Goal: Task Accomplishment & Management: Manage account settings

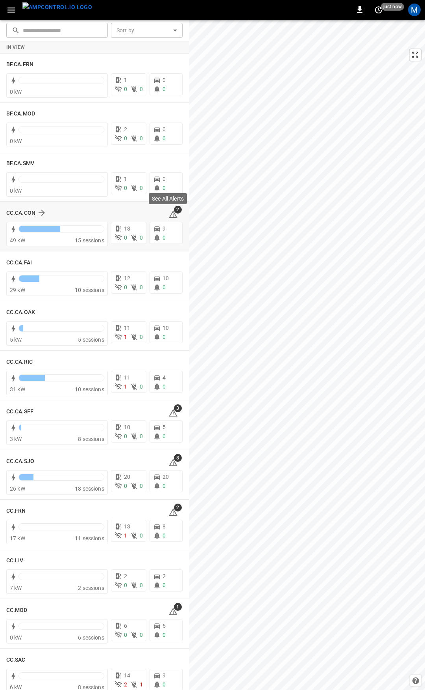
click at [169, 215] on icon at bounding box center [173, 214] width 9 height 9
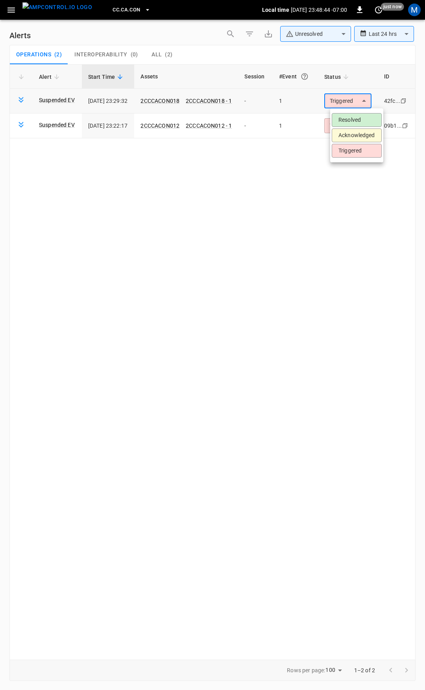
click at [344, 101] on body "**********" at bounding box center [212, 343] width 425 height 687
click at [350, 115] on li "Resolved" at bounding box center [357, 120] width 50 height 14
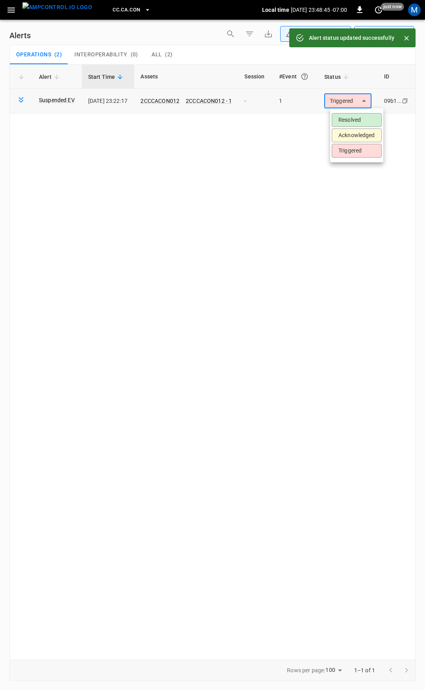
click at [350, 105] on body "**********" at bounding box center [212, 343] width 425 height 687
click at [348, 119] on li "Resolved" at bounding box center [357, 120] width 50 height 14
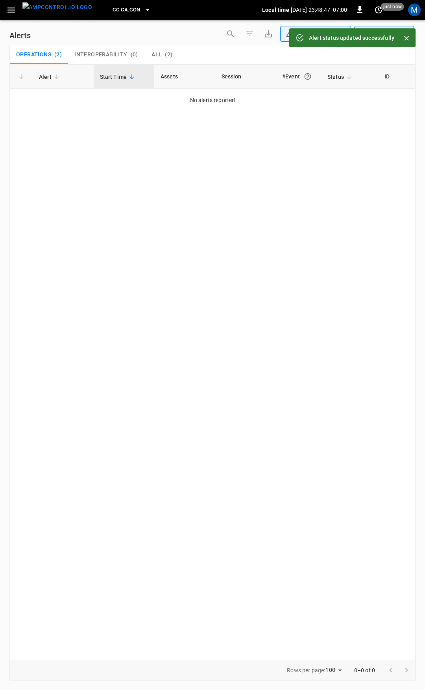
click at [10, 9] on icon "button" at bounding box center [11, 10] width 10 height 10
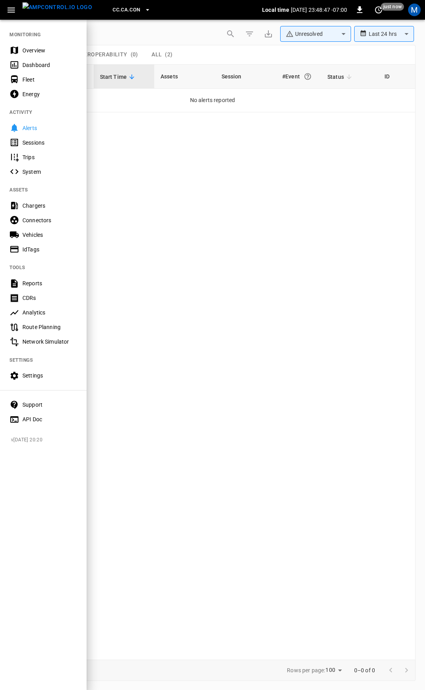
click at [43, 52] on div "Overview" at bounding box center [49, 50] width 55 height 8
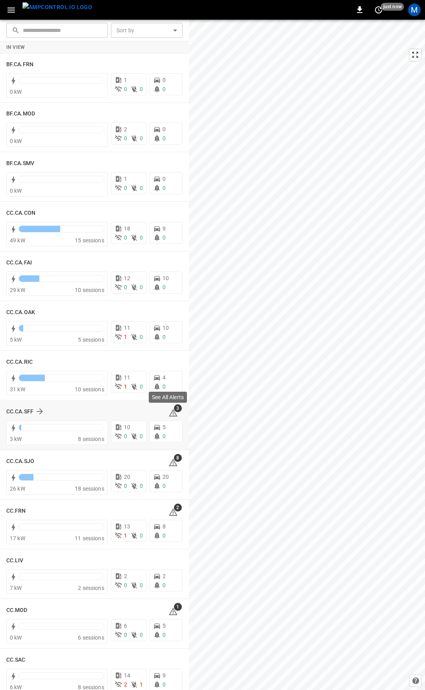
click at [169, 409] on icon at bounding box center [173, 412] width 9 height 9
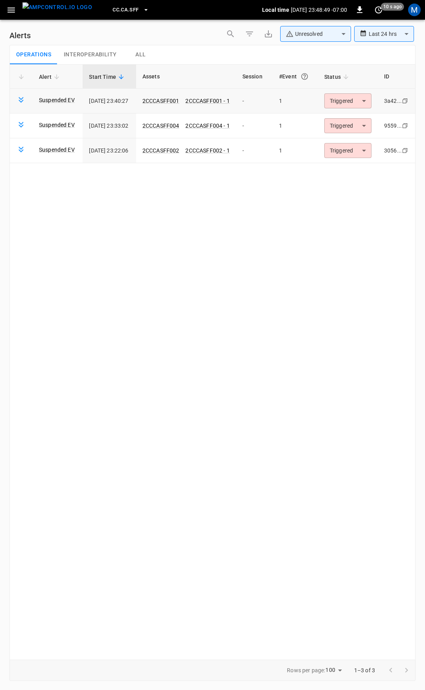
click at [349, 105] on body "**********" at bounding box center [212, 343] width 425 height 687
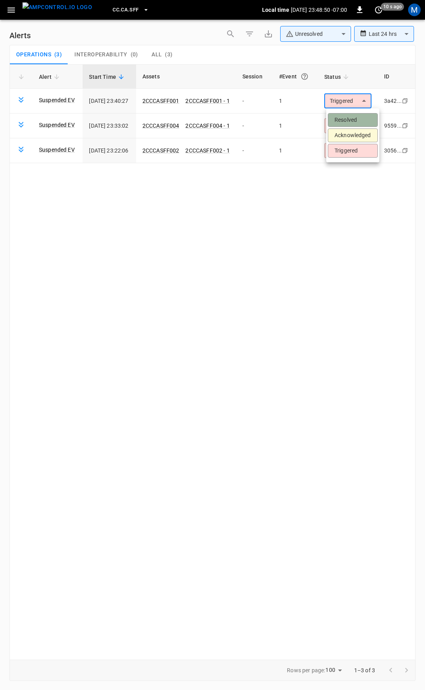
click at [355, 122] on li "Resolved" at bounding box center [353, 120] width 50 height 14
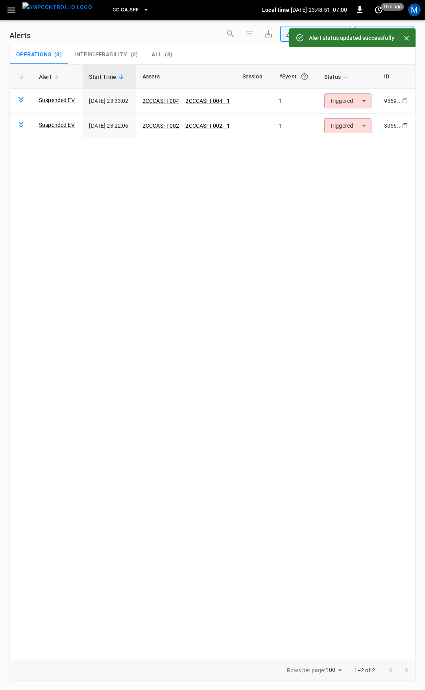
click at [353, 100] on body "**********" at bounding box center [212, 343] width 425 height 687
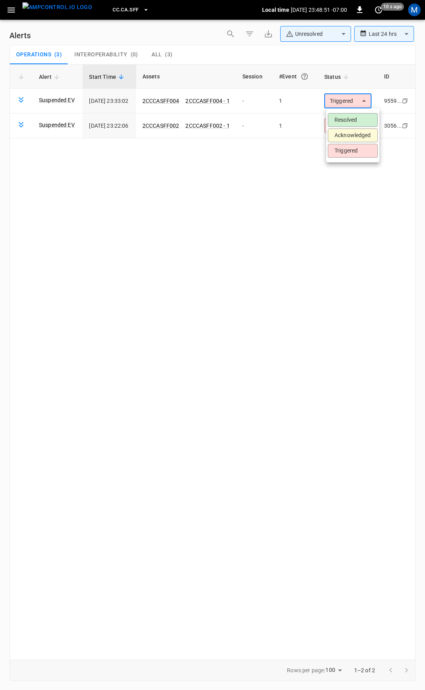
click at [356, 118] on li "Resolved" at bounding box center [353, 120] width 50 height 14
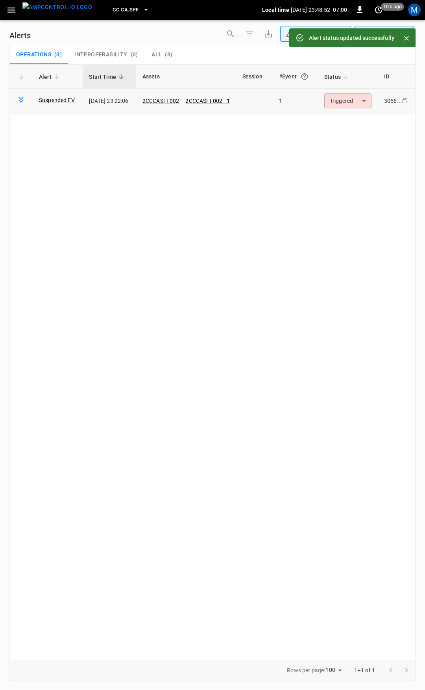
click at [355, 104] on body "**********" at bounding box center [212, 343] width 425 height 687
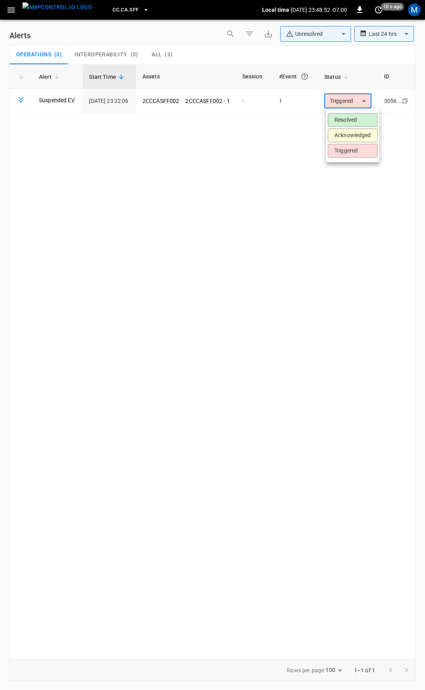
click at [355, 117] on li "Resolved" at bounding box center [353, 120] width 50 height 14
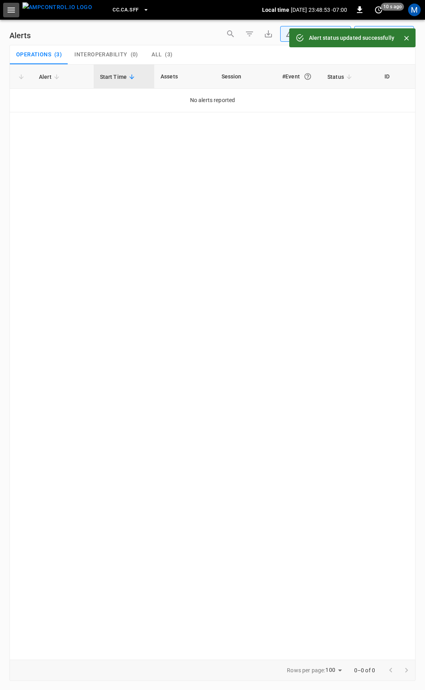
click at [9, 10] on icon "button" at bounding box center [10, 9] width 7 height 5
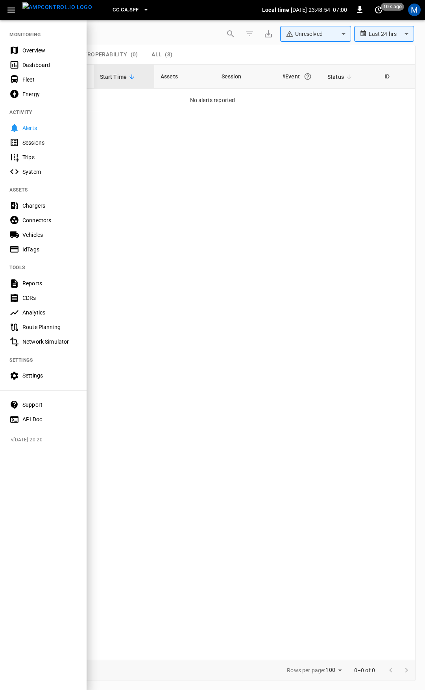
click at [34, 54] on div "Overview" at bounding box center [49, 50] width 55 height 8
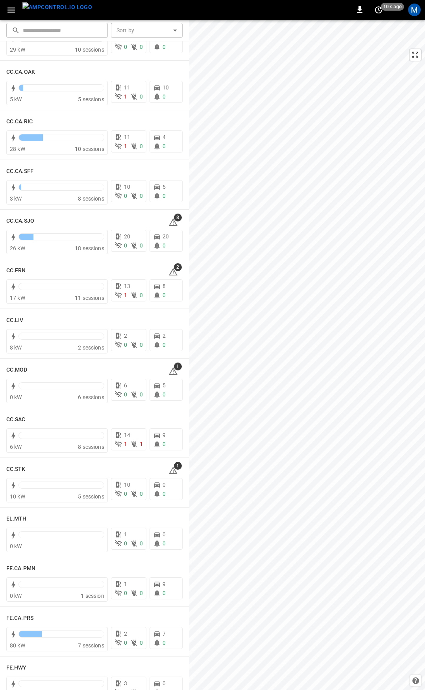
scroll to position [280, 0]
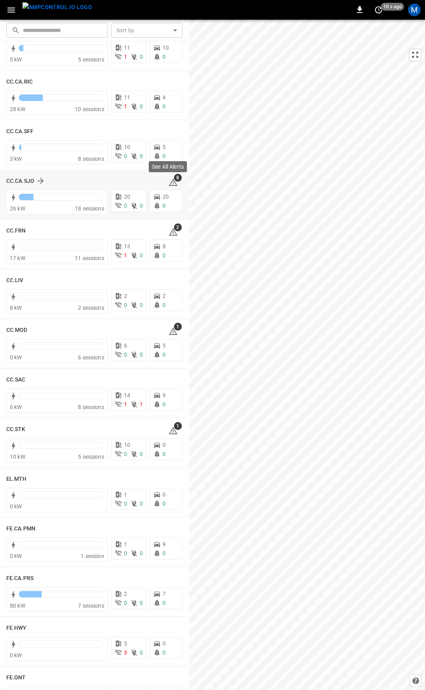
click at [169, 181] on icon at bounding box center [173, 181] width 9 height 7
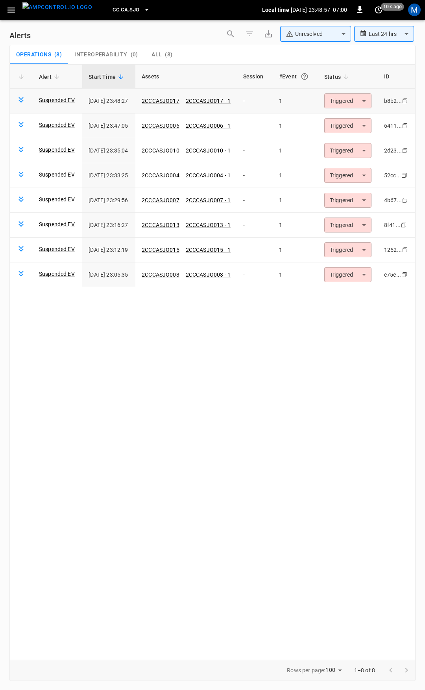
click at [347, 104] on body "**********" at bounding box center [212, 343] width 425 height 687
click at [349, 115] on li "Resolved" at bounding box center [355, 120] width 50 height 14
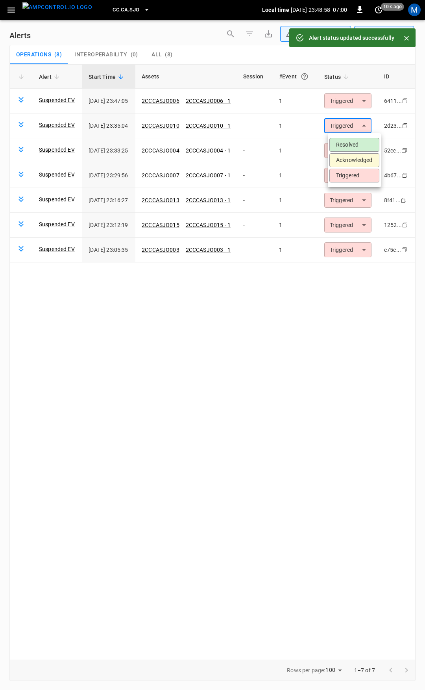
click at [352, 122] on body "**********" at bounding box center [212, 343] width 425 height 687
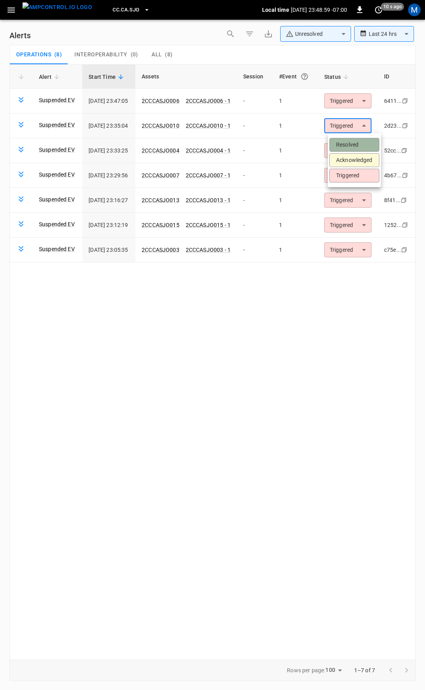
click at [353, 138] on li "Resolved" at bounding box center [355, 145] width 50 height 14
click at [354, 91] on td "Triggered ********* ​" at bounding box center [348, 101] width 60 height 25
click at [353, 97] on body "**********" at bounding box center [212, 343] width 425 height 687
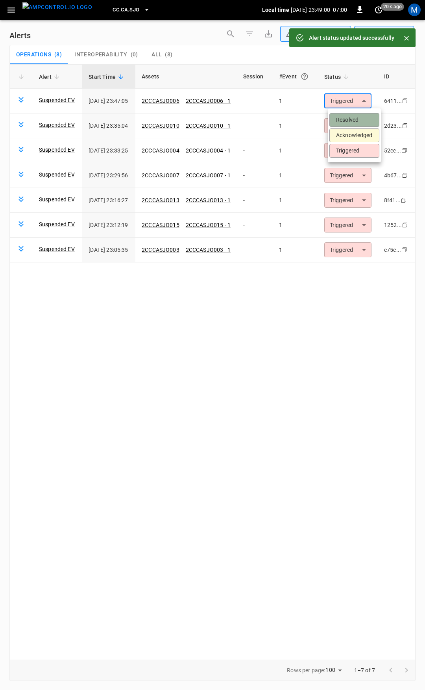
click at [346, 117] on li "Resolved" at bounding box center [355, 120] width 50 height 14
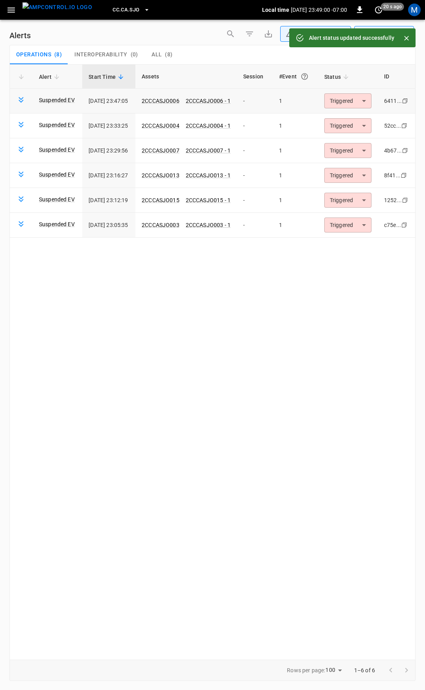
click at [348, 103] on body "**********" at bounding box center [212, 343] width 425 height 687
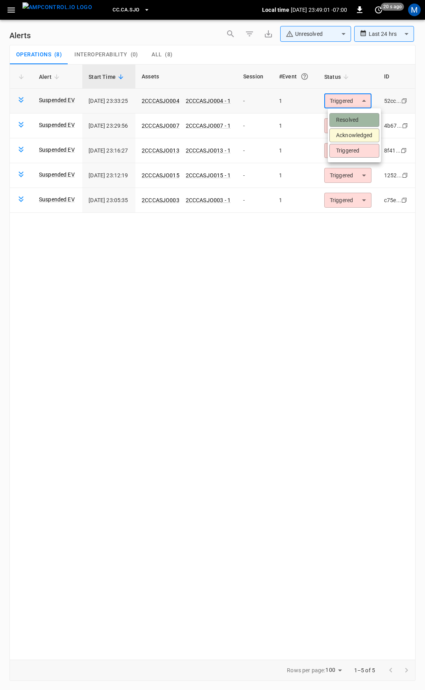
click at [351, 115] on li "Resolved" at bounding box center [355, 120] width 50 height 14
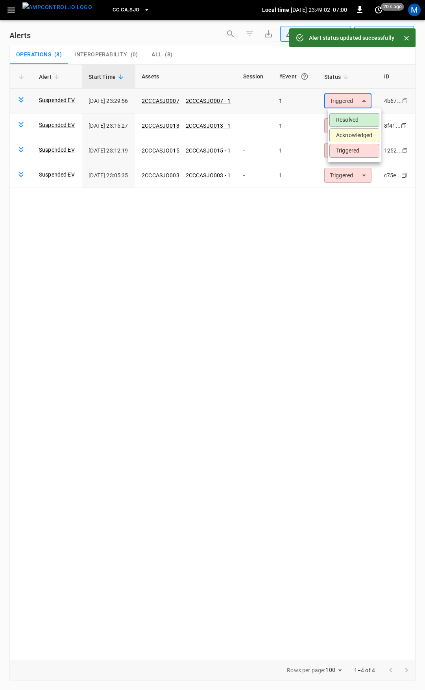
click at [352, 98] on body "**********" at bounding box center [212, 343] width 425 height 687
click at [351, 119] on li "Resolved" at bounding box center [355, 120] width 50 height 14
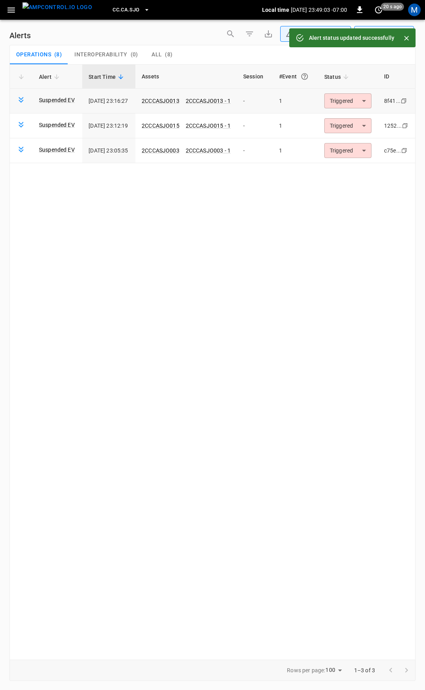
click at [353, 100] on body "**********" at bounding box center [212, 343] width 425 height 687
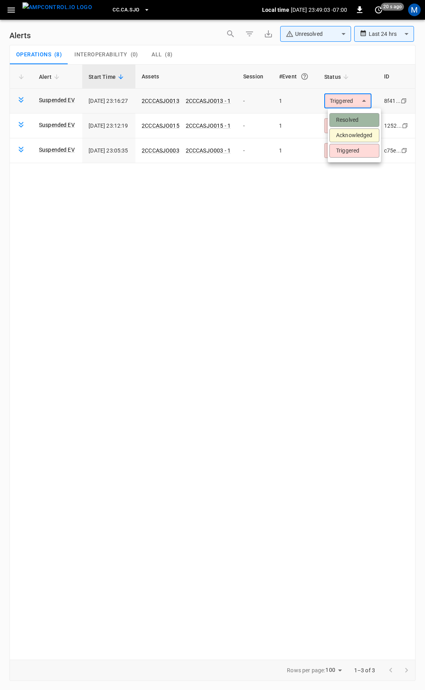
click at [351, 120] on li "Resolved" at bounding box center [355, 120] width 50 height 14
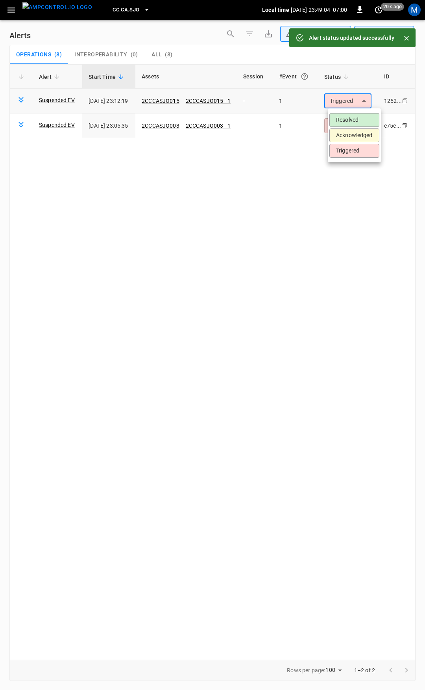
click at [350, 103] on body "**********" at bounding box center [212, 343] width 425 height 687
click at [347, 118] on li "Resolved" at bounding box center [355, 120] width 50 height 14
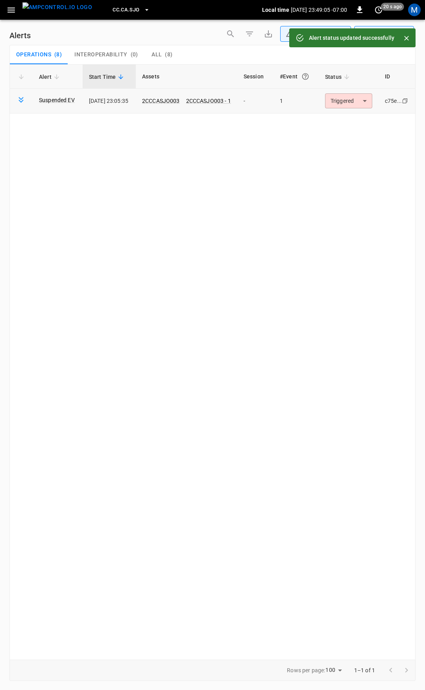
click at [347, 103] on body "**********" at bounding box center [212, 343] width 425 height 687
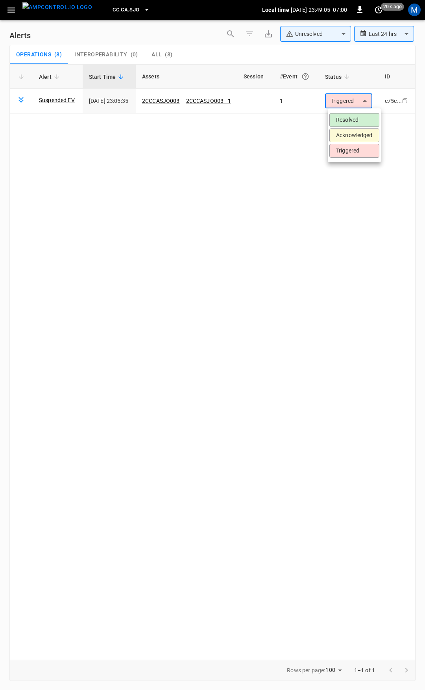
drag, startPoint x: 347, startPoint y: 103, endPoint x: 348, endPoint y: 116, distance: 12.7
click at [348, 116] on li "Resolved" at bounding box center [355, 120] width 50 height 14
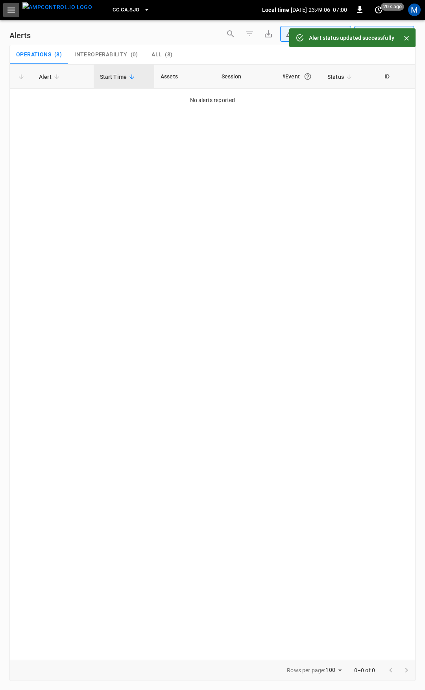
click at [18, 15] on button "button" at bounding box center [11, 10] width 16 height 15
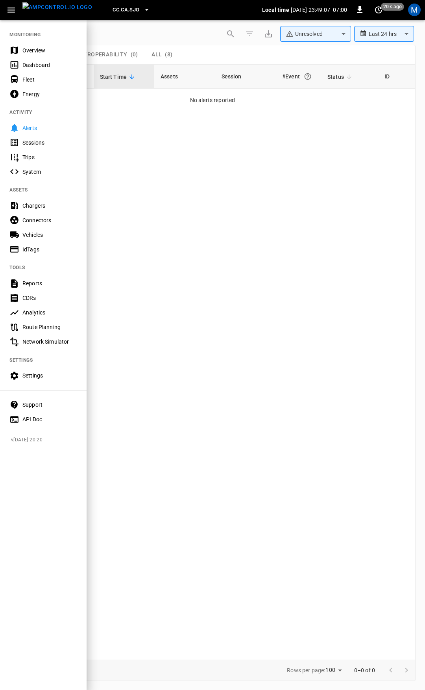
click at [48, 52] on div "Overview" at bounding box center [49, 50] width 55 height 8
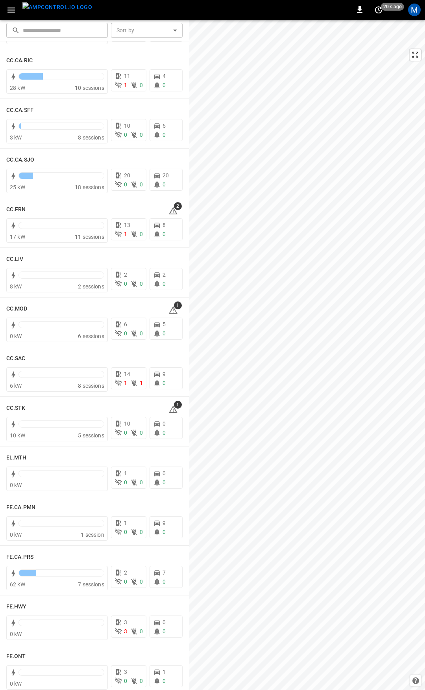
scroll to position [308, 0]
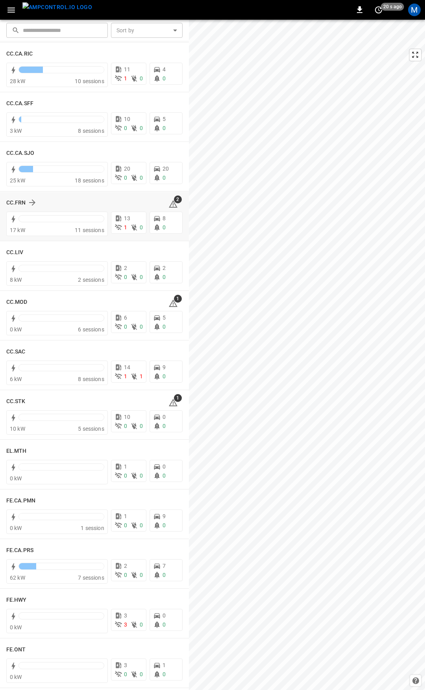
click at [173, 204] on icon at bounding box center [173, 203] width 9 height 9
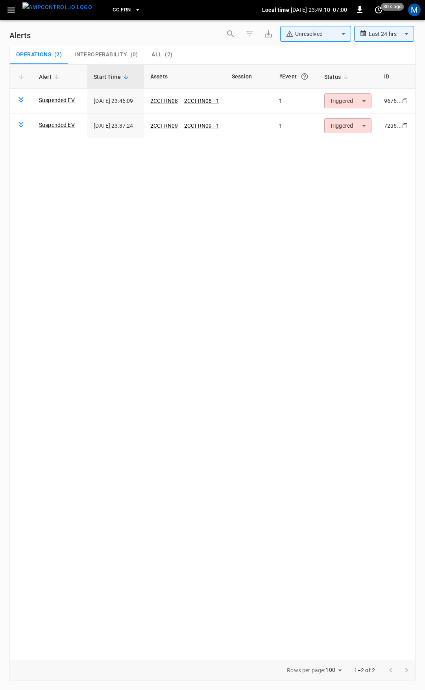
click at [364, 97] on body "**********" at bounding box center [212, 343] width 425 height 687
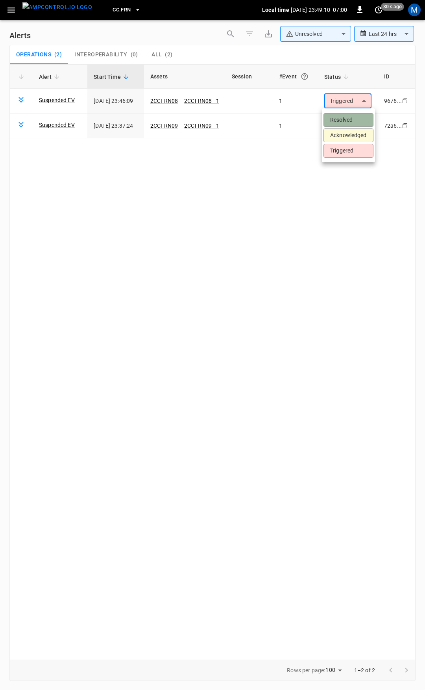
click at [355, 123] on li "Resolved" at bounding box center [349, 120] width 50 height 14
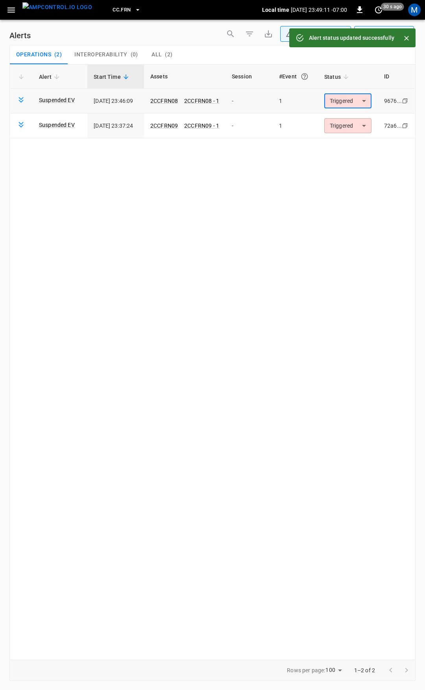
click at [352, 98] on body "**********" at bounding box center [212, 343] width 425 height 687
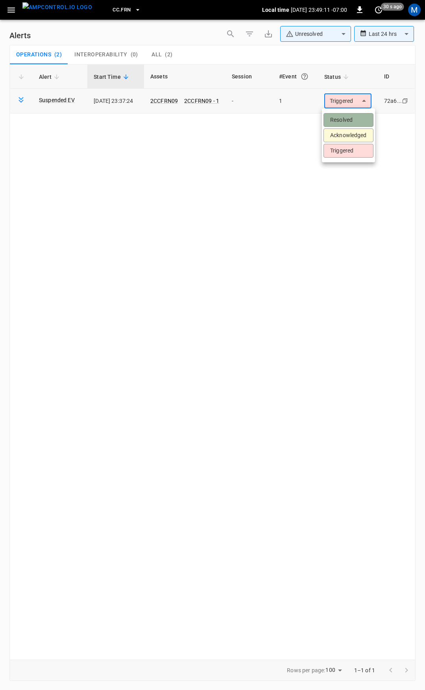
drag, startPoint x: 349, startPoint y: 118, endPoint x: 259, endPoint y: 100, distance: 92.1
click at [349, 119] on li "Resolved" at bounding box center [349, 120] width 50 height 14
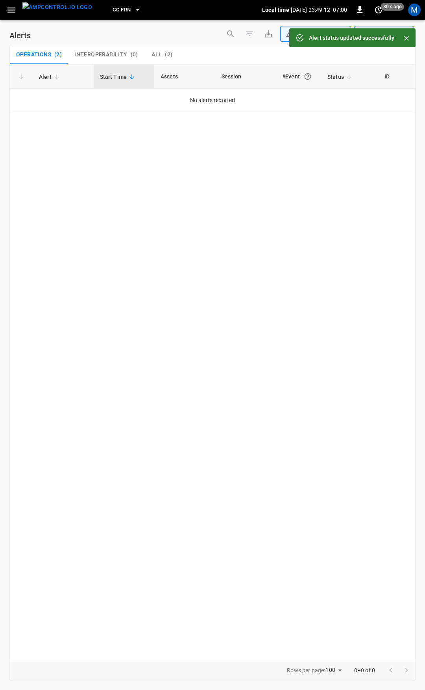
click at [11, 12] on icon "button" at bounding box center [10, 9] width 7 height 5
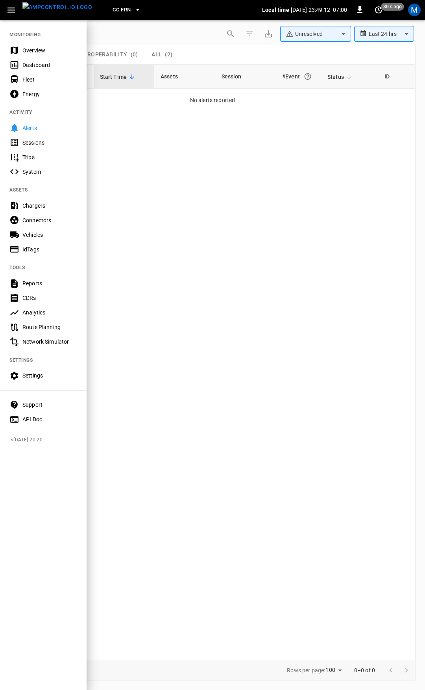
click at [28, 47] on div "Overview" at bounding box center [49, 50] width 55 height 8
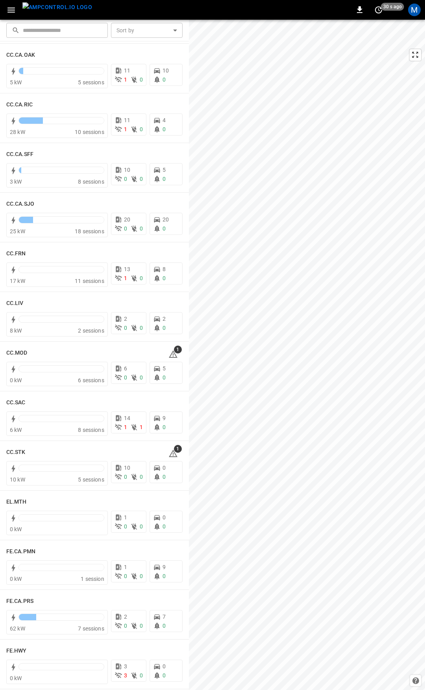
scroll to position [399, 0]
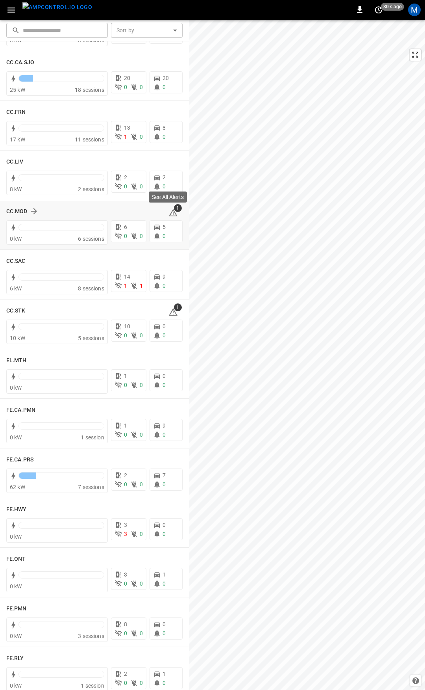
click at [171, 214] on icon at bounding box center [173, 212] width 9 height 7
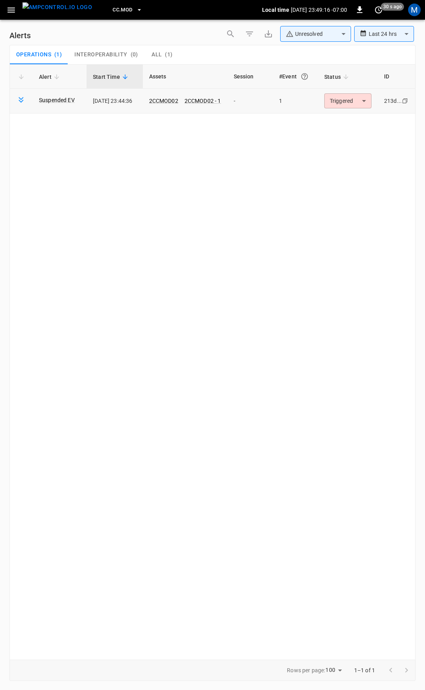
click at [342, 102] on body "**********" at bounding box center [212, 343] width 425 height 687
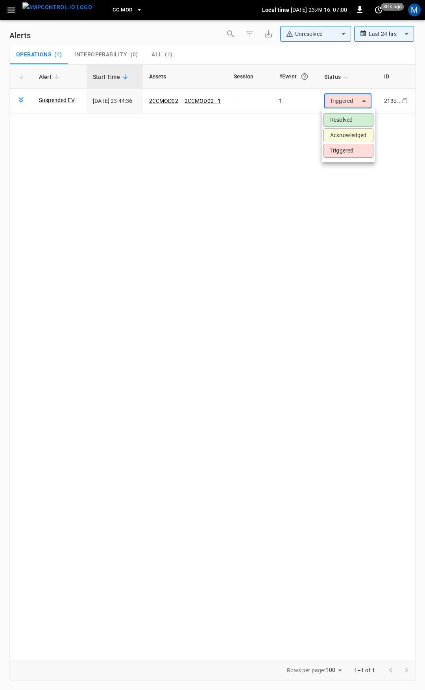
click at [341, 115] on li "Resolved" at bounding box center [349, 120] width 50 height 14
click at [0, 6] on div "CC.MOD Local time [DATE] 23:49:13 -07:00 0 30 s ago M" at bounding box center [212, 10] width 425 height 20
click at [6, 9] on button "button" at bounding box center [11, 10] width 16 height 15
click div "Overview"
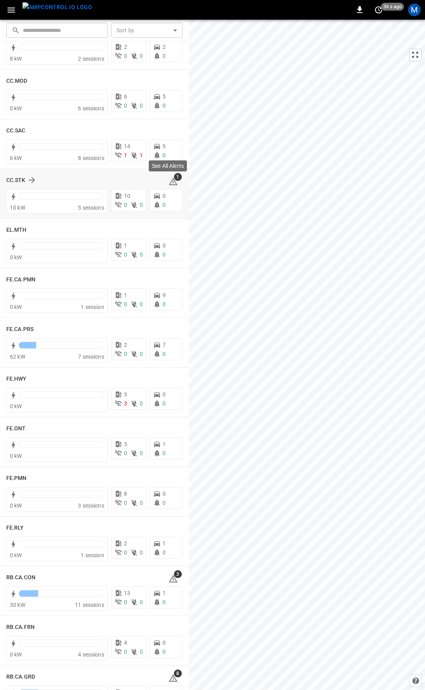
click at [169, 180] on icon at bounding box center [173, 181] width 9 height 9
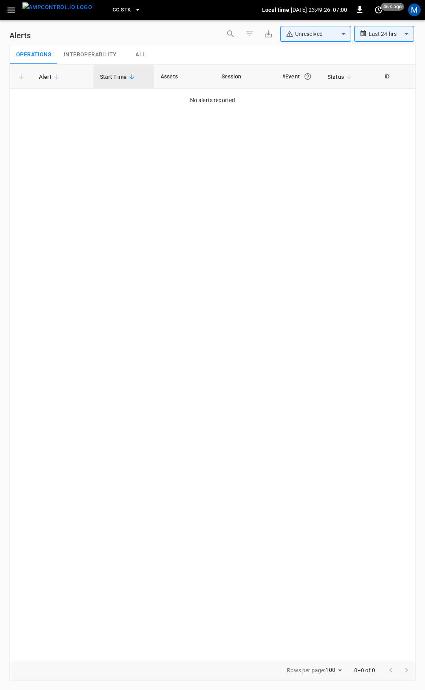
click at [8, 9] on icon "button" at bounding box center [11, 10] width 10 height 10
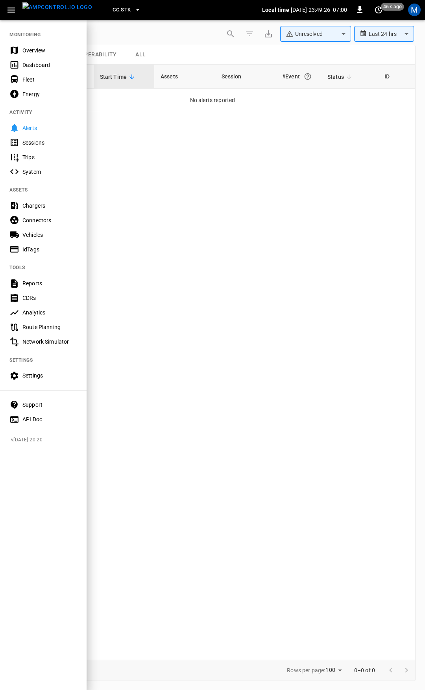
click at [34, 52] on div "Overview" at bounding box center [49, 50] width 55 height 8
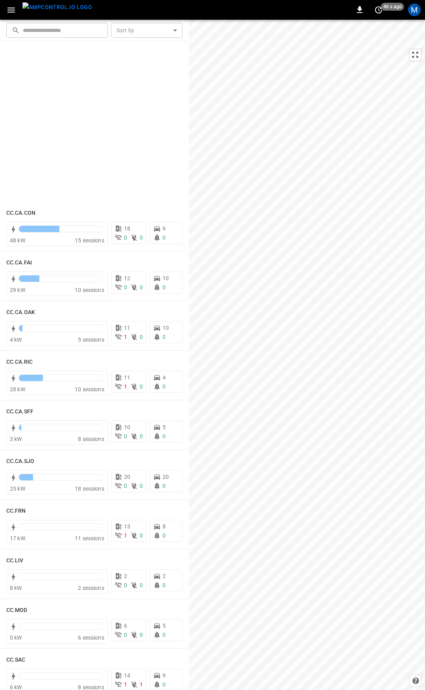
scroll to position [418, 0]
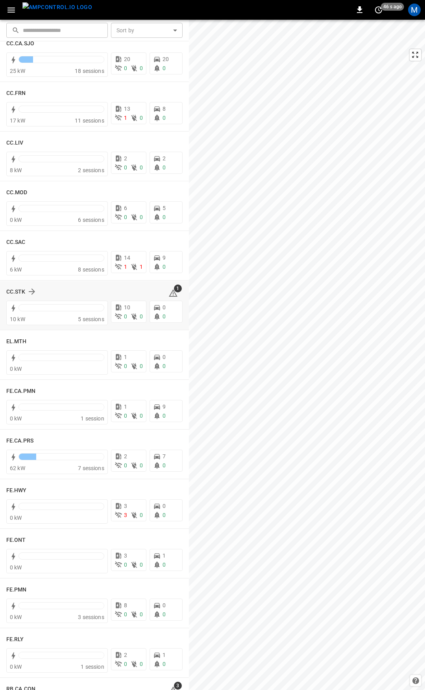
click at [170, 291] on span "1" at bounding box center [173, 292] width 9 height 9
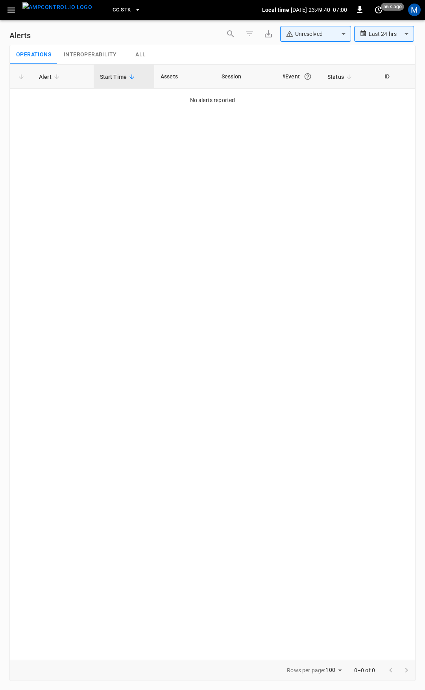
click at [11, 19] on div "CC.STK Local time [DATE] 23:49:40 -07:00 0 56 s ago M" at bounding box center [212, 10] width 425 height 20
click at [9, 9] on icon "button" at bounding box center [11, 10] width 10 height 10
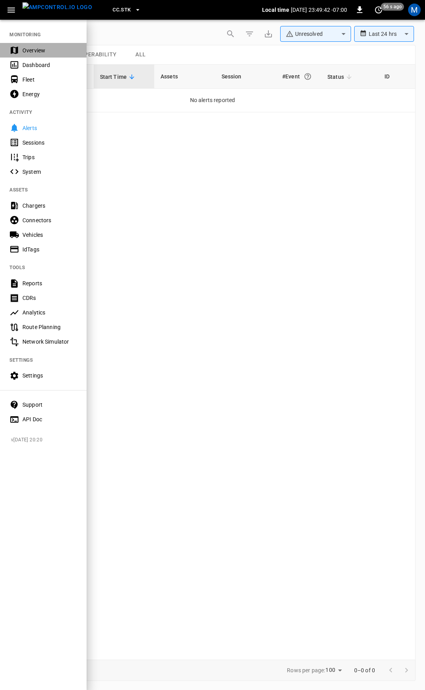
click at [29, 51] on div "Overview" at bounding box center [49, 50] width 55 height 8
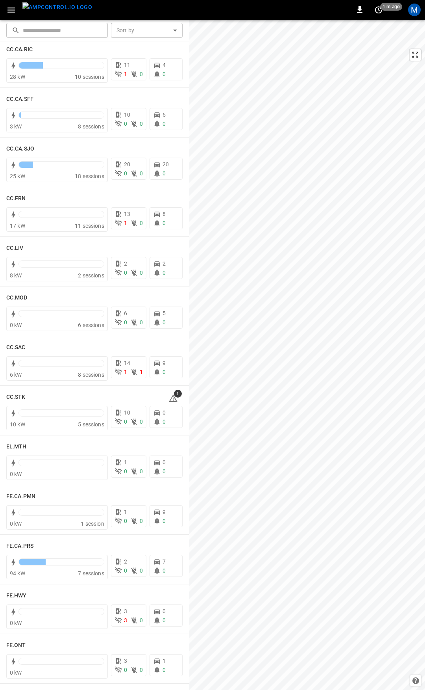
scroll to position [395, 0]
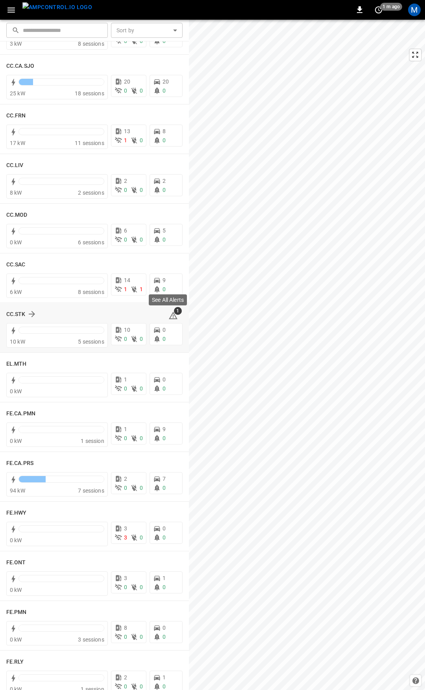
click at [174, 314] on span "1" at bounding box center [178, 311] width 8 height 8
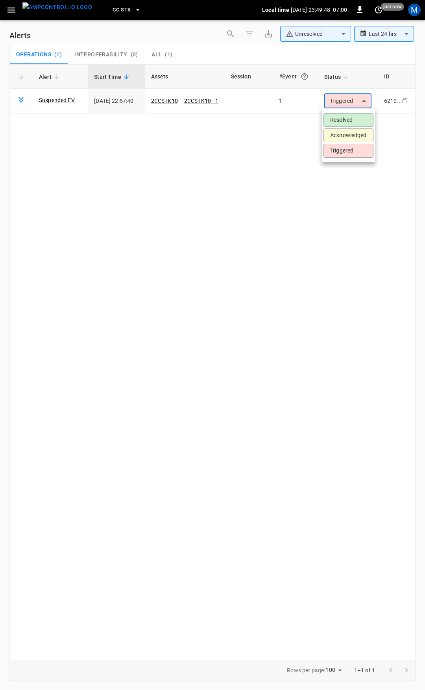
drag, startPoint x: 345, startPoint y: 100, endPoint x: 345, endPoint y: 114, distance: 14.2
click at [345, 102] on body "**********" at bounding box center [212, 343] width 425 height 687
click at [347, 119] on li "Resolved" at bounding box center [349, 120] width 50 height 14
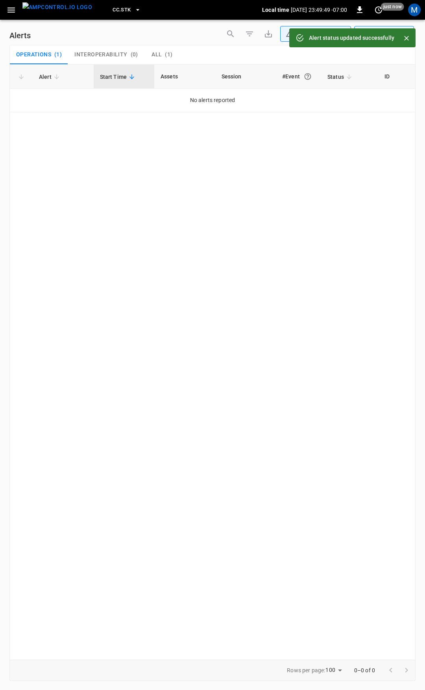
click at [10, 9] on icon "button" at bounding box center [11, 10] width 10 height 10
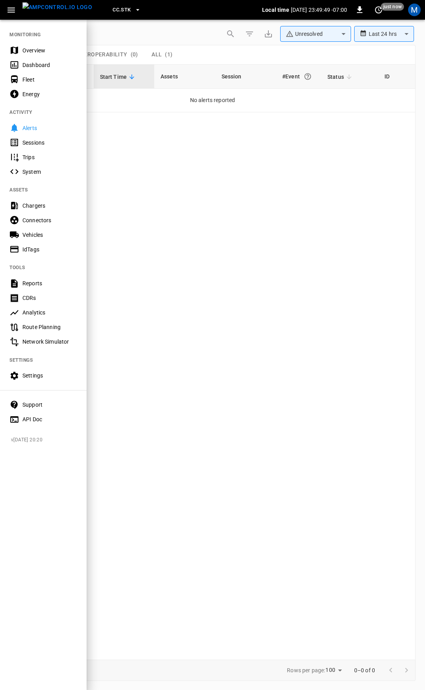
drag, startPoint x: 43, startPoint y: 47, endPoint x: 69, endPoint y: 76, distance: 39.1
click at [43, 47] on div "Overview" at bounding box center [49, 50] width 55 height 8
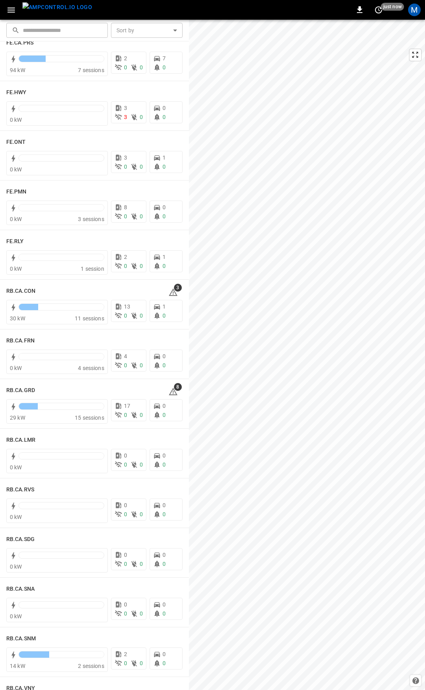
scroll to position [816, 0]
click at [169, 291] on icon at bounding box center [173, 291] width 9 height 9
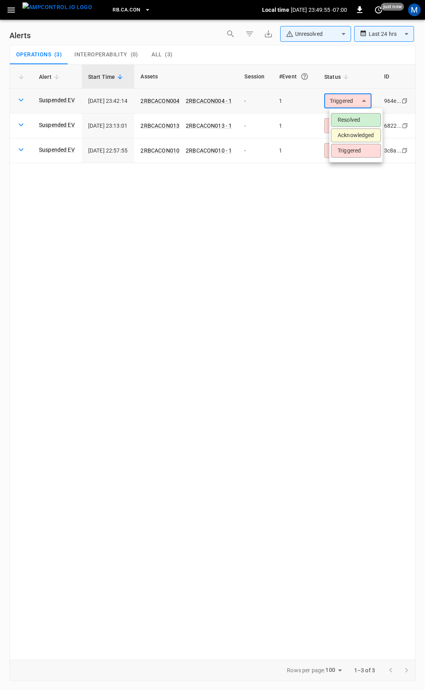
drag, startPoint x: 347, startPoint y: 99, endPoint x: 347, endPoint y: 109, distance: 9.5
click at [347, 100] on body "**********" at bounding box center [212, 343] width 425 height 687
drag, startPoint x: 348, startPoint y: 110, endPoint x: 348, endPoint y: 123, distance: 13.8
click at [348, 114] on ul "Resolved Acknowledged Triggered" at bounding box center [356, 135] width 53 height 54
click at [348, 123] on li "Resolved" at bounding box center [356, 120] width 50 height 14
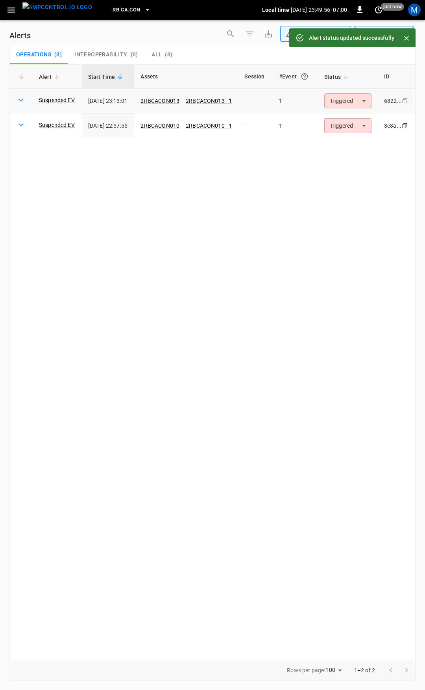
click at [363, 106] on body "**********" at bounding box center [212, 343] width 425 height 687
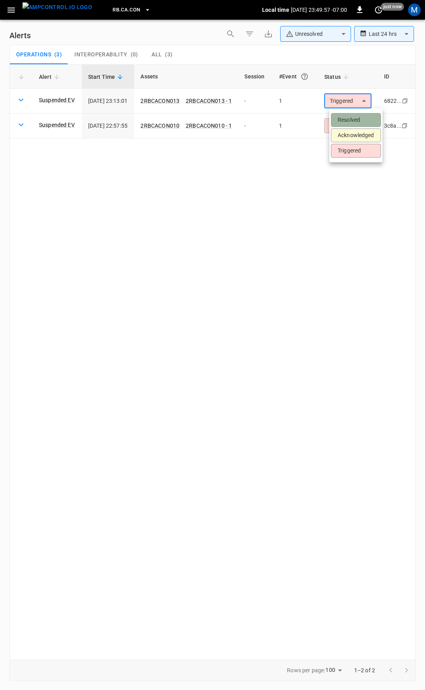
click at [360, 118] on li "Resolved" at bounding box center [356, 120] width 50 height 14
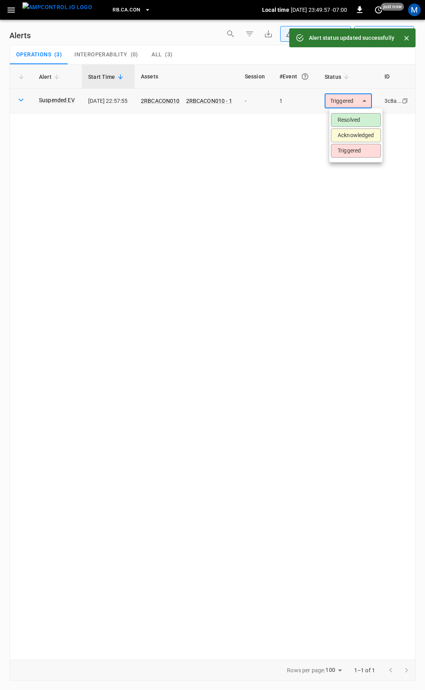
click at [357, 101] on body "**********" at bounding box center [212, 343] width 425 height 687
drag, startPoint x: 356, startPoint y: 122, endPoint x: 264, endPoint y: 98, distance: 95.1
click at [357, 122] on li "Resolved" at bounding box center [356, 120] width 50 height 14
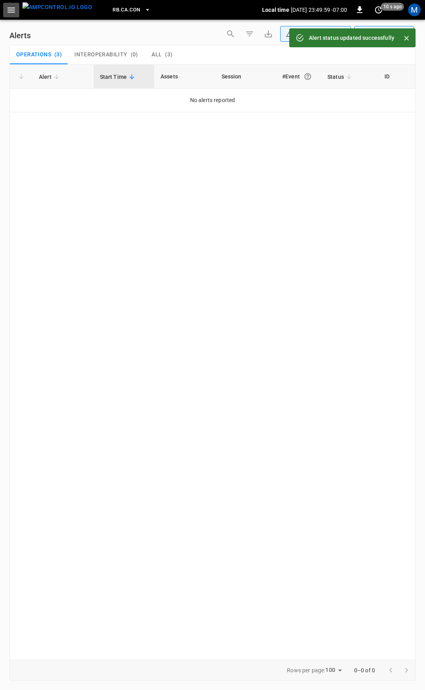
drag, startPoint x: 7, startPoint y: 11, endPoint x: 8, endPoint y: 15, distance: 4.4
click at [7, 11] on icon "button" at bounding box center [11, 10] width 10 height 10
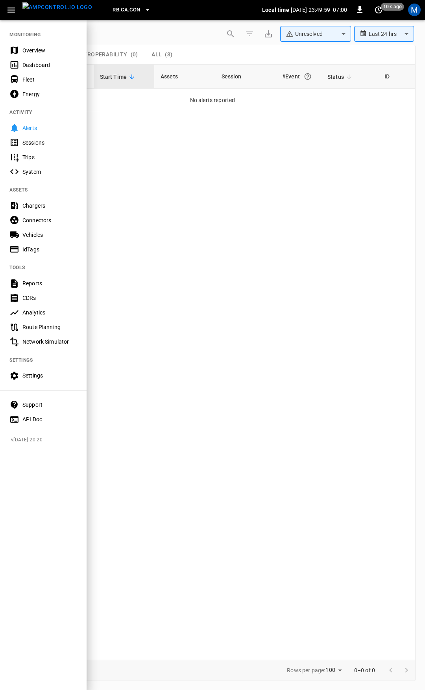
click at [45, 48] on div "Overview" at bounding box center [49, 50] width 55 height 8
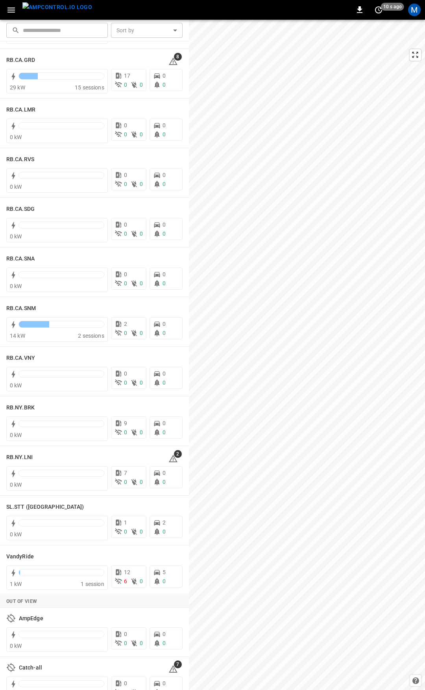
scroll to position [1149, 0]
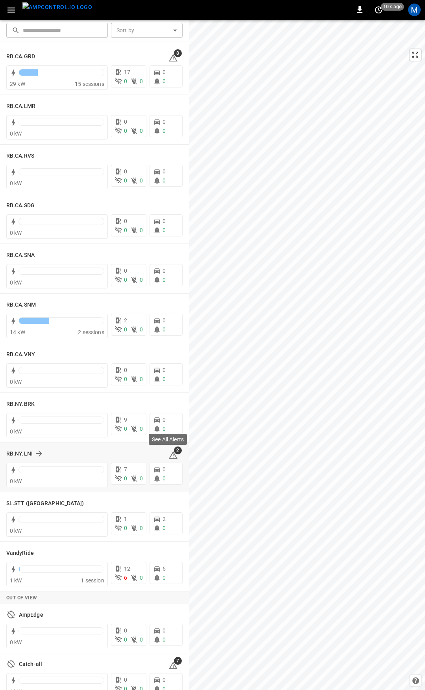
click at [171, 457] on icon at bounding box center [173, 454] width 9 height 7
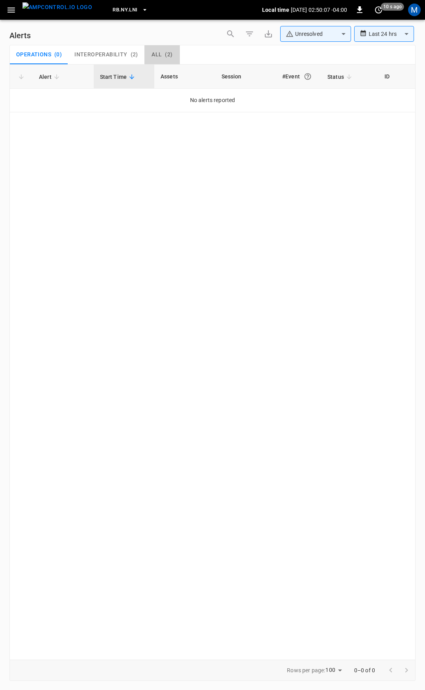
drag, startPoint x: 160, startPoint y: 52, endPoint x: 162, endPoint y: 59, distance: 6.9
click at [160, 53] on div "All ( 2 )" at bounding box center [162, 54] width 21 height 7
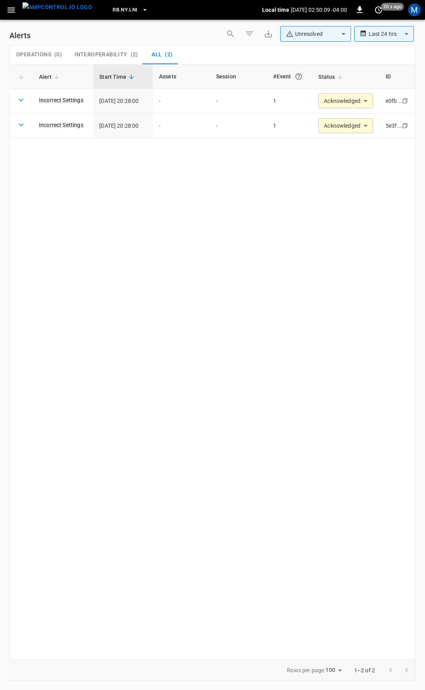
click at [7, 10] on icon "button" at bounding box center [11, 10] width 10 height 10
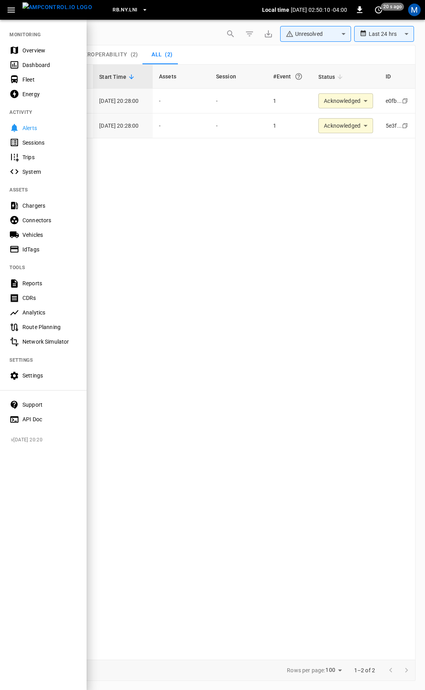
click at [31, 54] on div "Overview" at bounding box center [49, 50] width 55 height 8
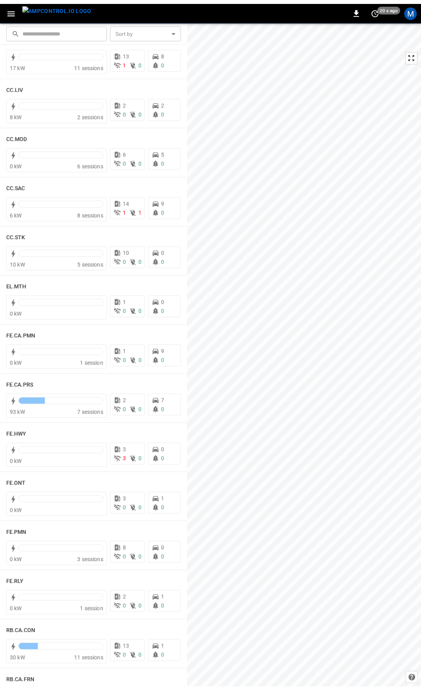
scroll to position [477, 0]
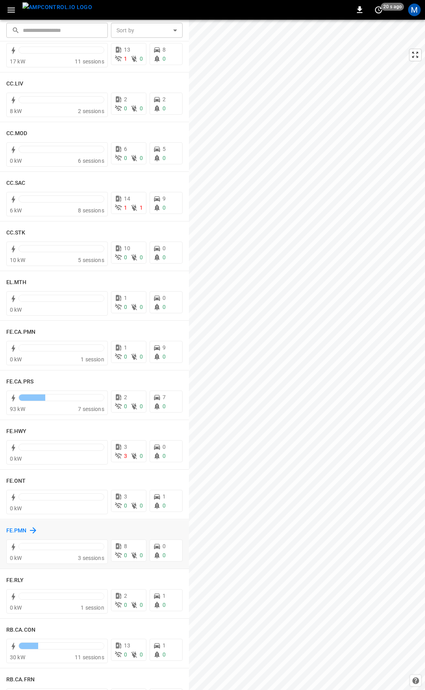
click at [22, 527] on h6 "FE.PMN" at bounding box center [16, 530] width 20 height 9
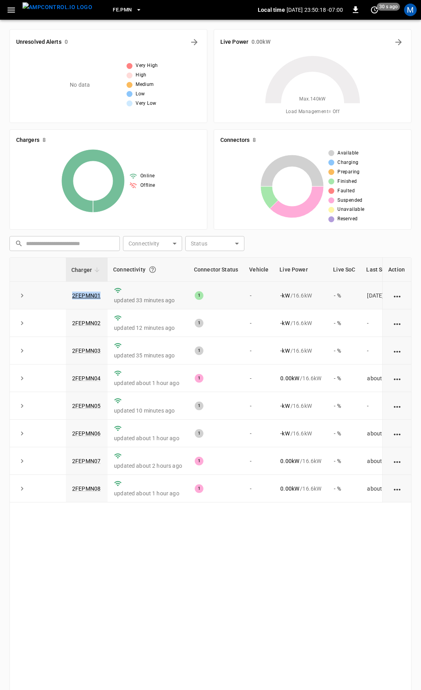
drag, startPoint x: 103, startPoint y: 293, endPoint x: 25, endPoint y: 288, distance: 77.7
click at [25, 288] on tr "2FEPMN01 updated 33 minutes ago 1 - - kW / 16.6 kW - % [DATE]" at bounding box center [230, 296] width 441 height 28
copy tr "2FEPMN01"
click at [84, 290] on td "2FEPMN01" at bounding box center [87, 296] width 42 height 28
click at [76, 290] on td "2FEPMN01" at bounding box center [87, 296] width 42 height 28
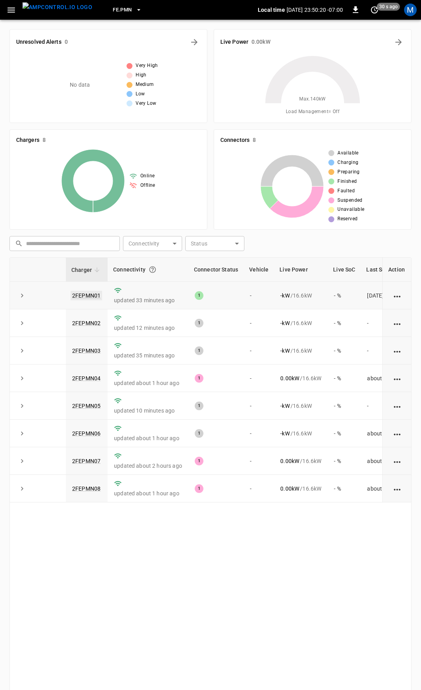
click at [80, 297] on link "2FEPMN01" at bounding box center [87, 295] width 32 height 9
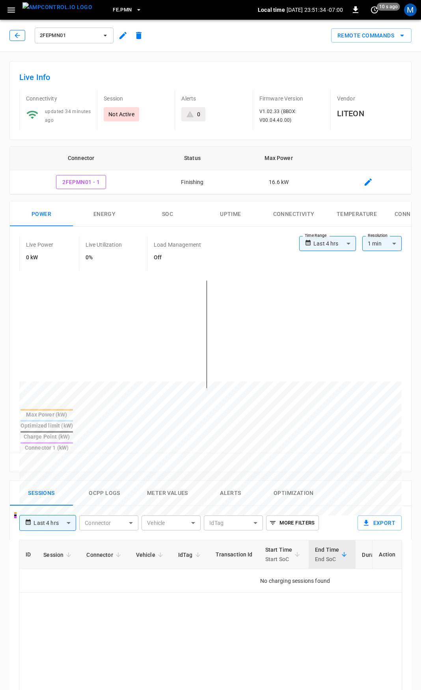
click at [17, 33] on icon "button" at bounding box center [17, 36] width 8 height 8
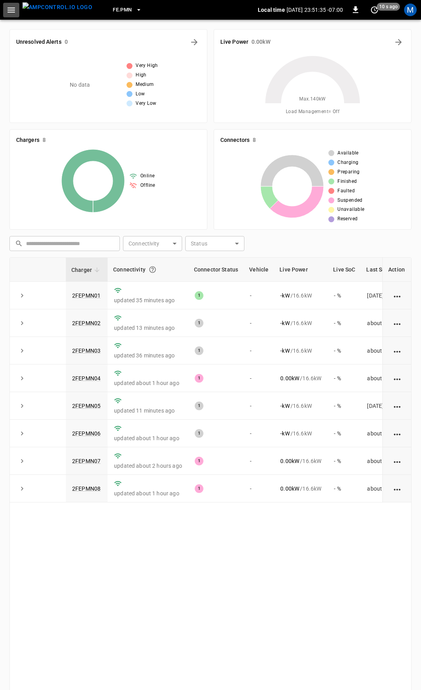
click at [9, 11] on icon "button" at bounding box center [11, 10] width 10 height 10
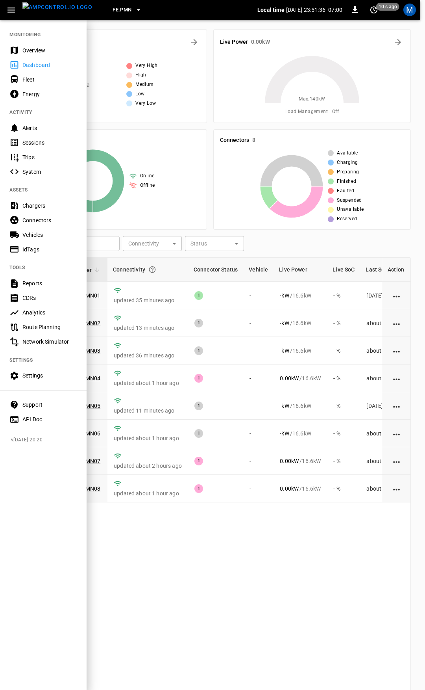
click at [49, 52] on div "Overview" at bounding box center [49, 50] width 55 height 8
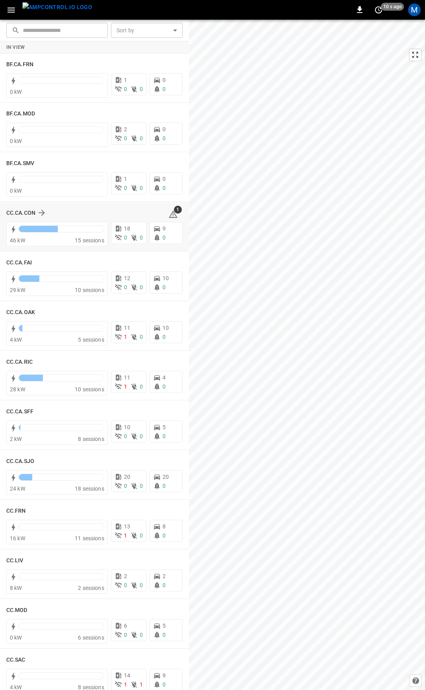
click at [169, 215] on icon at bounding box center [173, 214] width 9 height 9
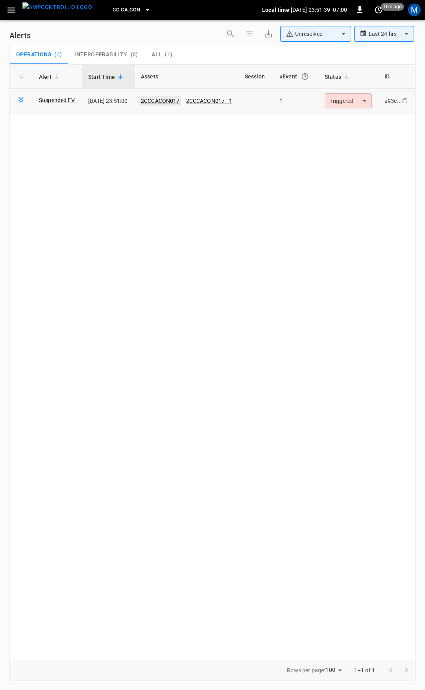
click at [176, 101] on link "2CCCACON017" at bounding box center [160, 100] width 42 height 9
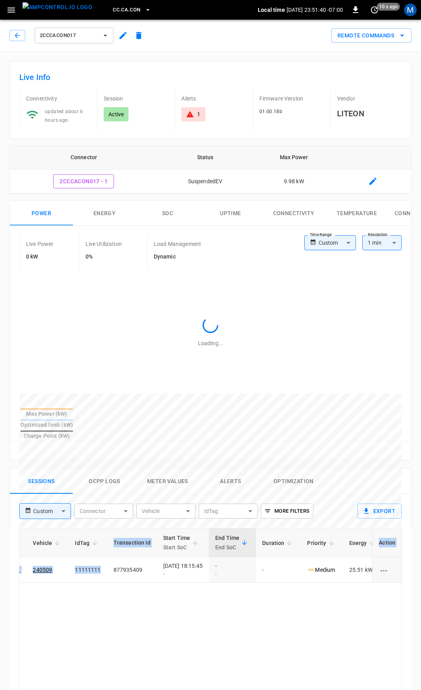
scroll to position [0, 208]
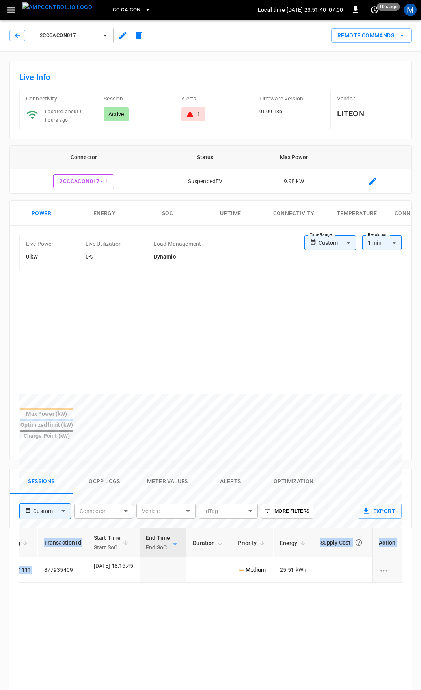
drag, startPoint x: 300, startPoint y: 566, endPoint x: 425, endPoint y: 577, distance: 125.8
click at [421, 577] on html "CC.CA.CON Local time [DATE] 23:51:40 -07:00 0 10 s ago M 2CCCACON017 Remote Com…" at bounding box center [210, 520] width 421 height 1041
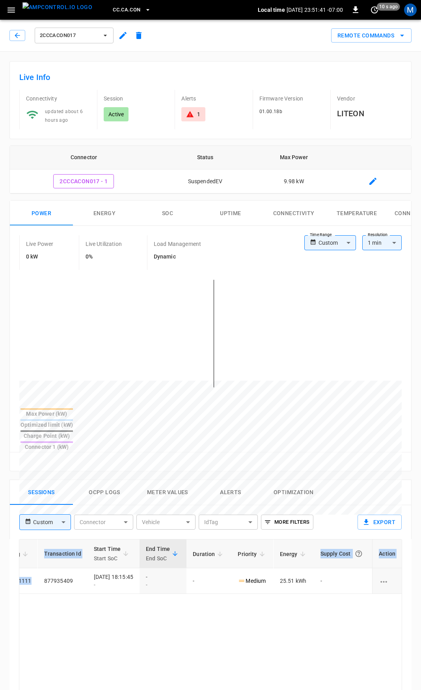
drag, startPoint x: 336, startPoint y: 633, endPoint x: 244, endPoint y: 349, distance: 297.8
click at [326, 241] on body "CC.CA.CON Local time [DATE] 23:51:42 -07:00 0 10 s ago M 2CCCACON017 Remote Com…" at bounding box center [212, 526] width 425 height 1053
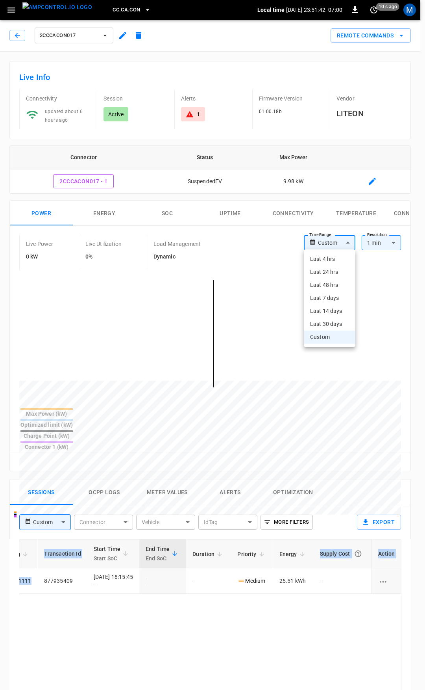
click at [334, 262] on li "Last 4 hrs" at bounding box center [330, 258] width 52 height 13
type input "**********"
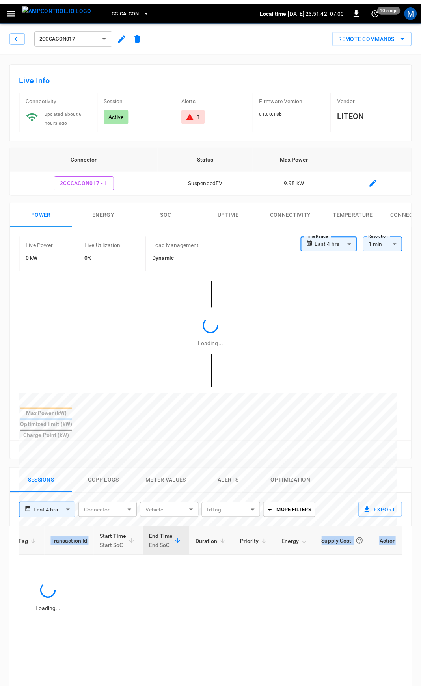
scroll to position [0, 163]
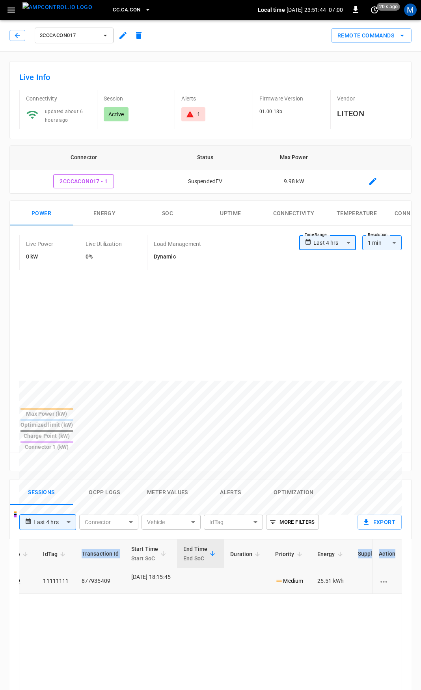
click at [171, 581] on div "-" at bounding box center [150, 585] width 39 height 8
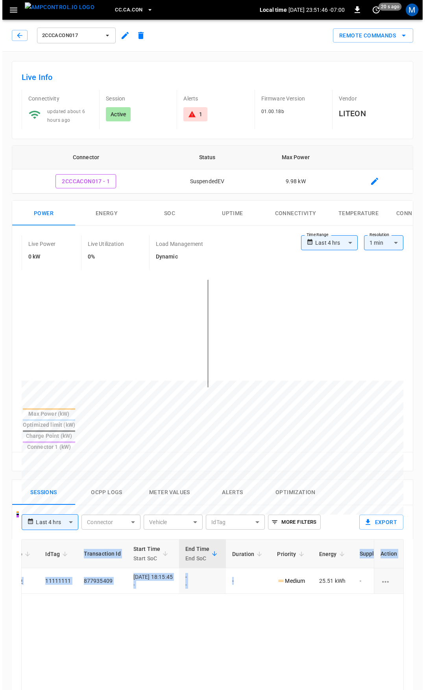
scroll to position [0, 0]
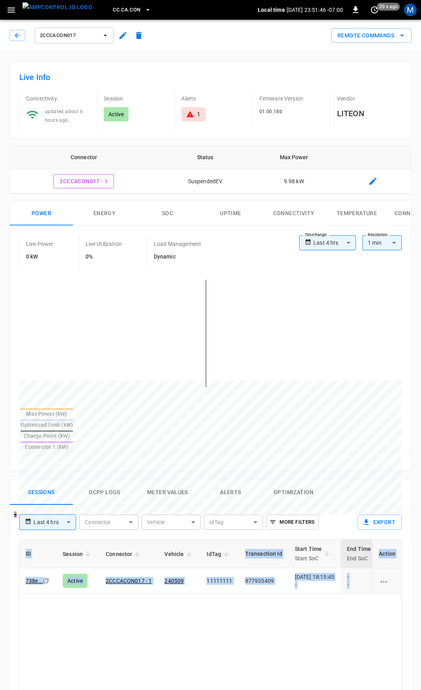
drag, startPoint x: 253, startPoint y: 564, endPoint x: 19, endPoint y: 579, distance: 234.5
click at [0, 568] on html "**********" at bounding box center [210, 526] width 421 height 1053
click at [172, 576] on link "240509" at bounding box center [174, 580] width 22 height 9
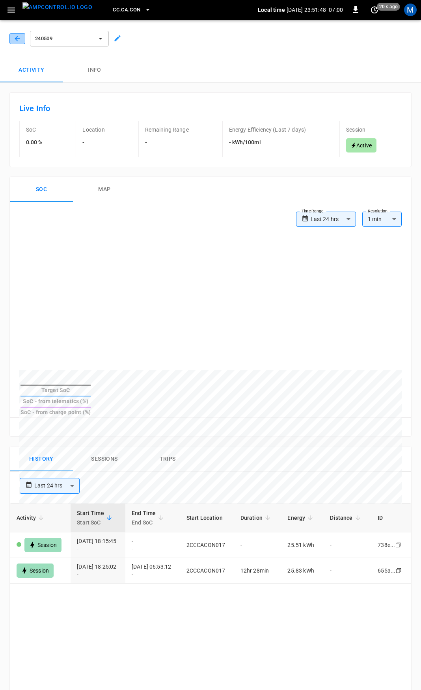
click at [22, 39] on button "button" at bounding box center [17, 38] width 16 height 11
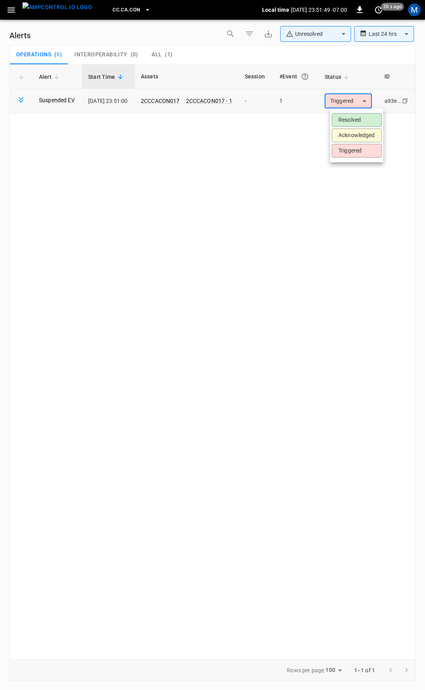
drag, startPoint x: 344, startPoint y: 96, endPoint x: 350, endPoint y: 105, distance: 10.5
click at [345, 97] on body "**********" at bounding box center [212, 343] width 425 height 687
click at [360, 115] on li "Resolved" at bounding box center [357, 120] width 50 height 14
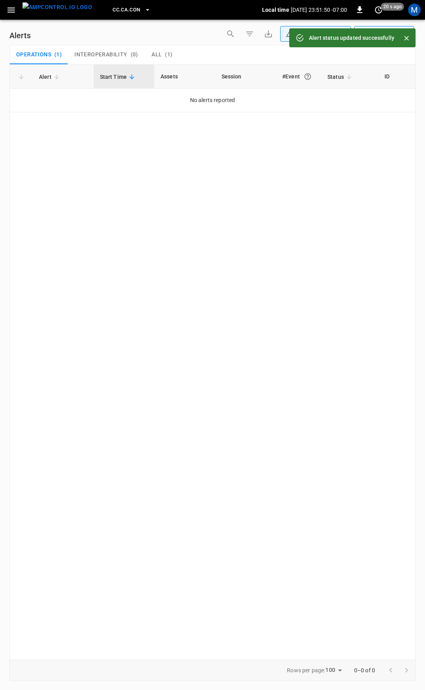
click at [8, 11] on icon "button" at bounding box center [11, 10] width 10 height 10
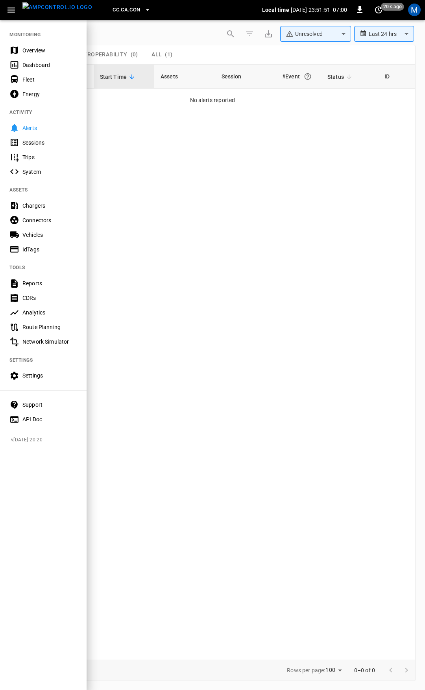
click at [42, 45] on div "Overview" at bounding box center [43, 50] width 87 height 15
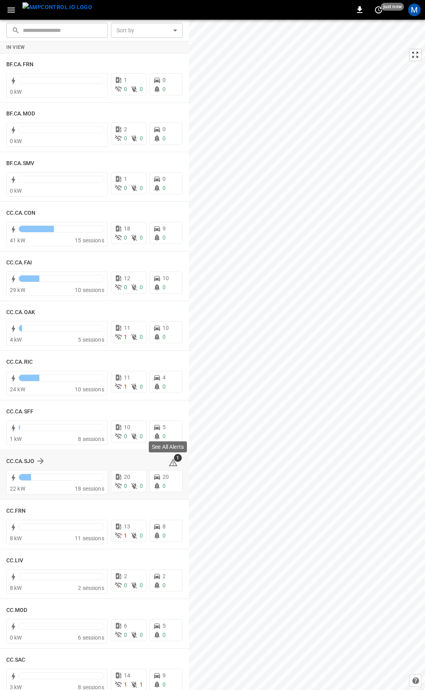
click at [170, 465] on icon at bounding box center [173, 462] width 9 height 9
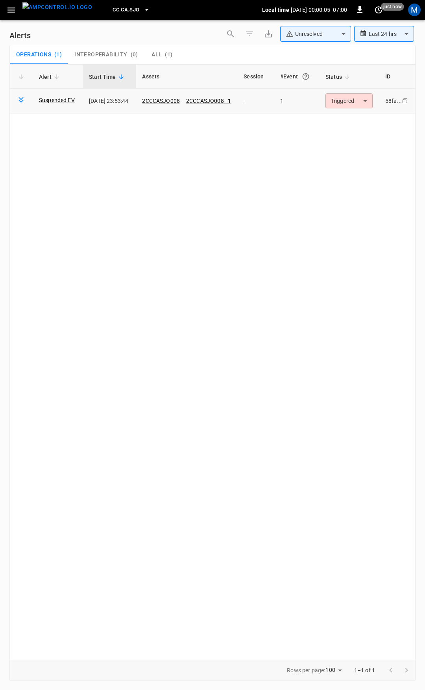
click at [359, 105] on body "**********" at bounding box center [212, 343] width 425 height 687
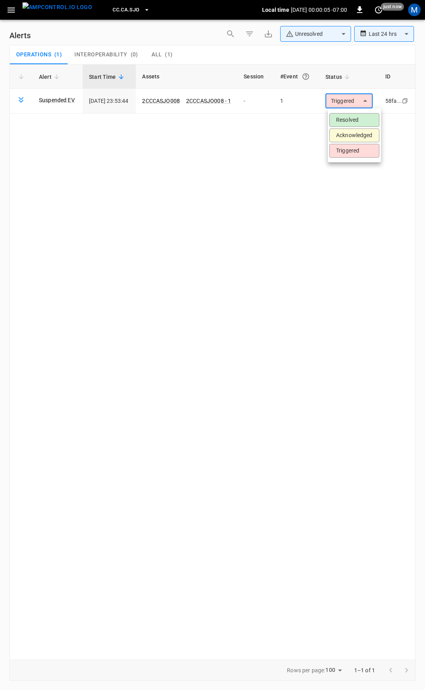
click at [363, 116] on li "Resolved" at bounding box center [355, 120] width 50 height 14
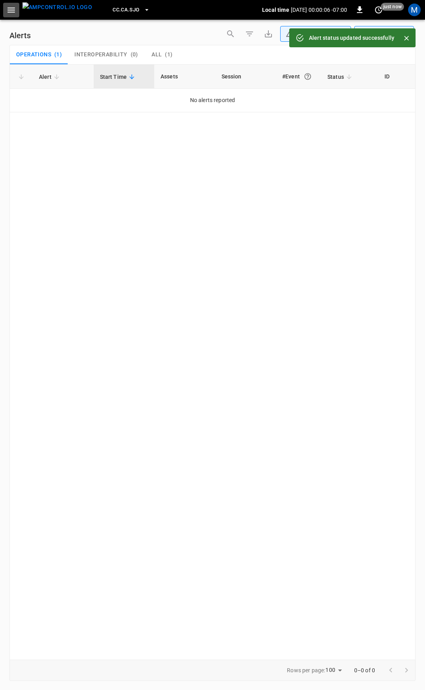
click at [11, 13] on icon "button" at bounding box center [11, 10] width 10 height 10
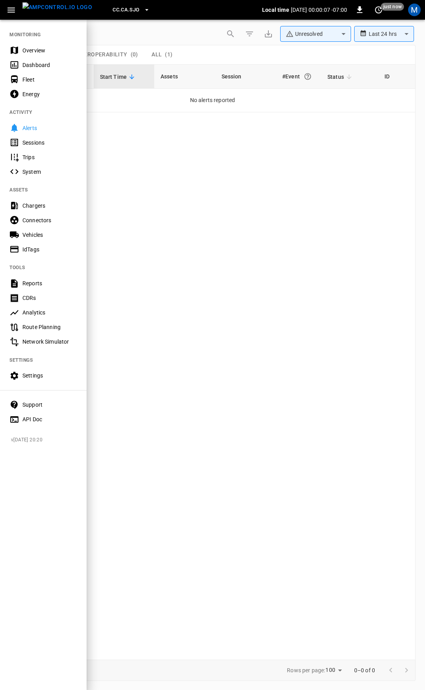
click at [52, 57] on div "Overview" at bounding box center [43, 50] width 87 height 15
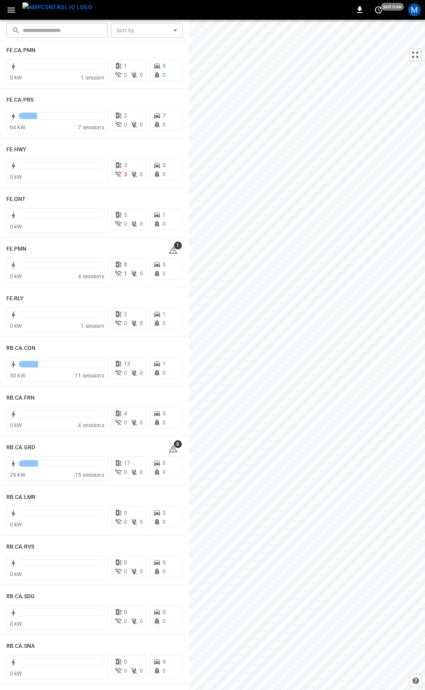
scroll to position [756, 0]
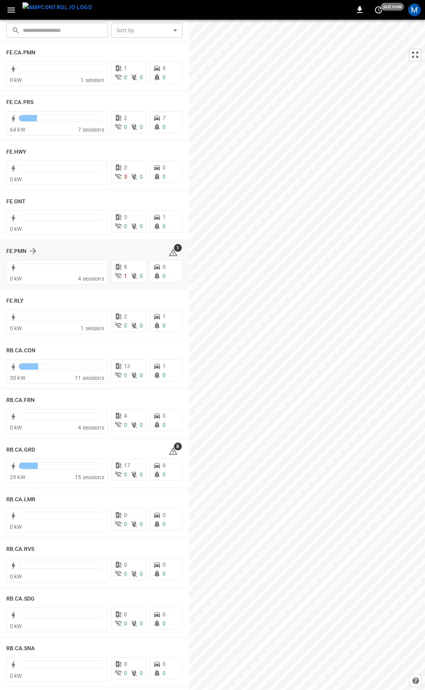
click at [169, 252] on icon at bounding box center [173, 252] width 9 height 9
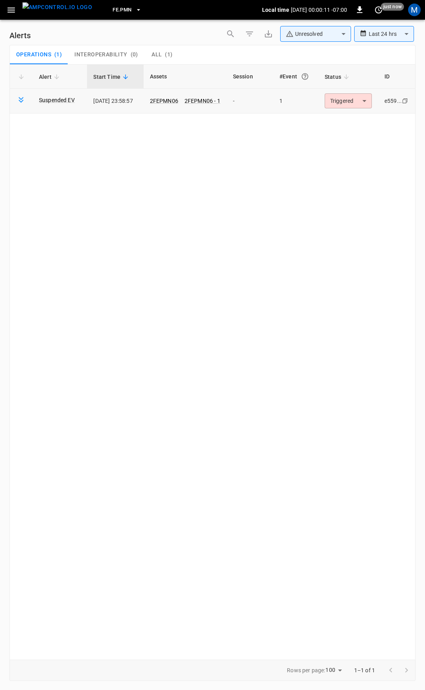
click at [350, 100] on body "**********" at bounding box center [212, 343] width 425 height 687
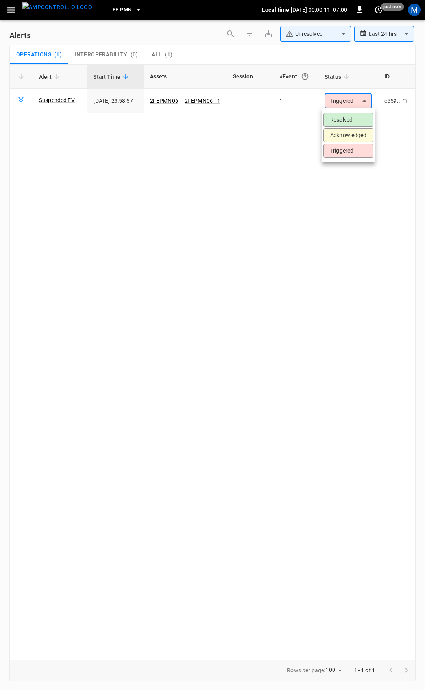
click at [352, 120] on li "Resolved" at bounding box center [349, 120] width 50 height 14
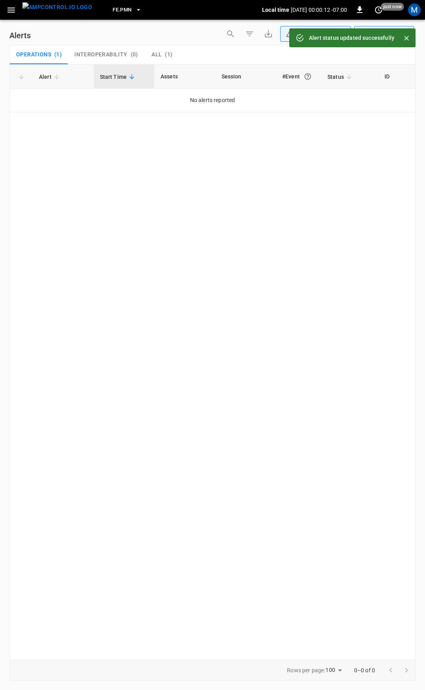
click at [10, 9] on icon "button" at bounding box center [10, 9] width 7 height 5
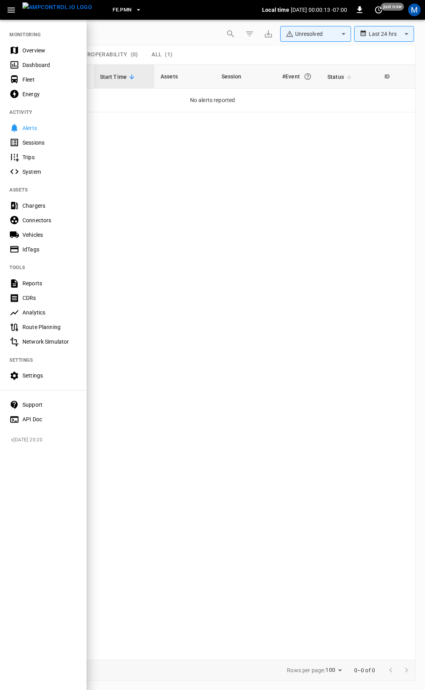
drag, startPoint x: 45, startPoint y: 51, endPoint x: 93, endPoint y: 74, distance: 53.2
click at [46, 51] on div "Overview" at bounding box center [49, 50] width 55 height 8
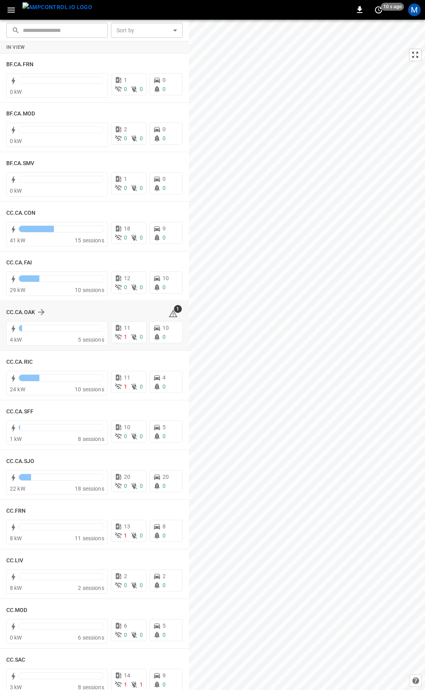
click at [173, 314] on icon at bounding box center [173, 314] width 1 height 3
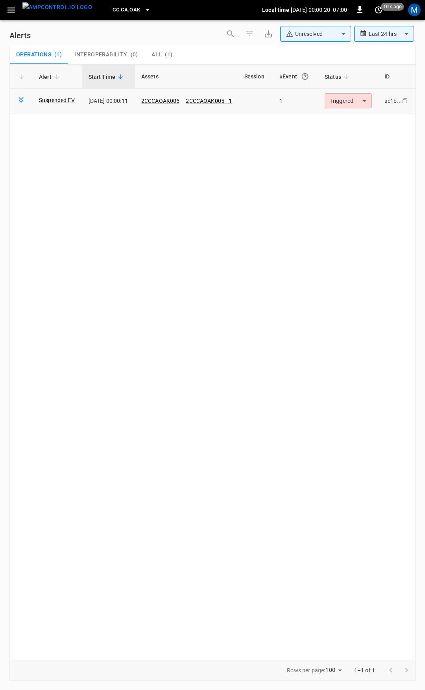
click at [345, 105] on body "**********" at bounding box center [212, 343] width 425 height 687
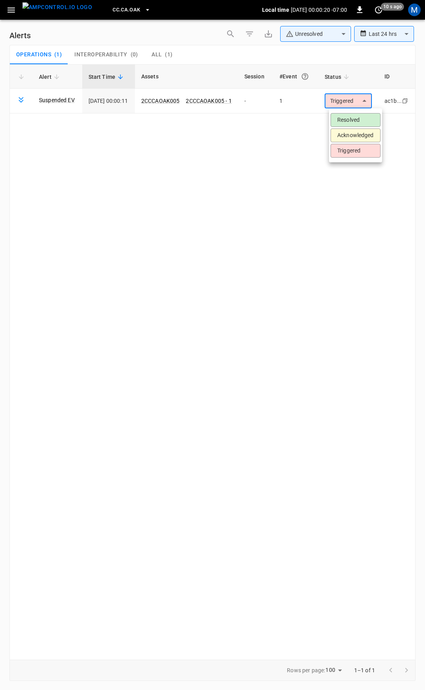
click at [347, 115] on li "Resolved" at bounding box center [356, 120] width 50 height 14
